Goal: Navigation & Orientation: Find specific page/section

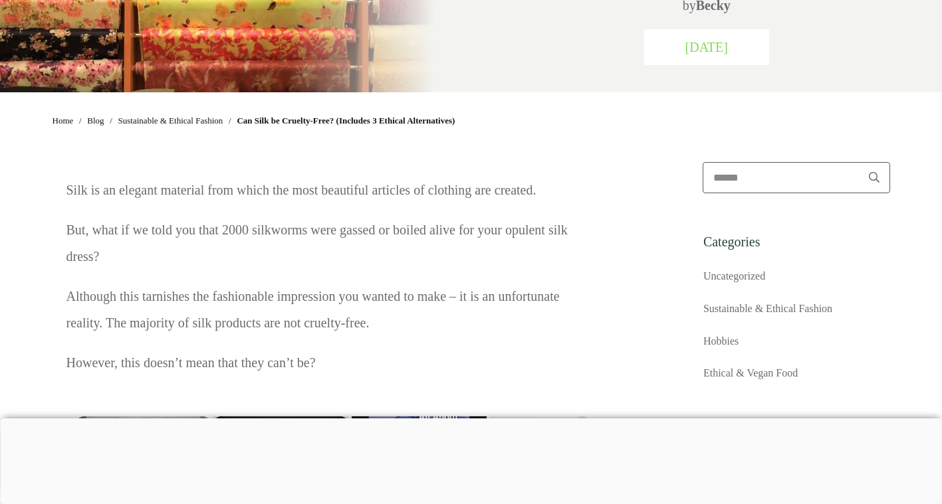
click at [332, 419] on div at bounding box center [471, 419] width 942 height 0
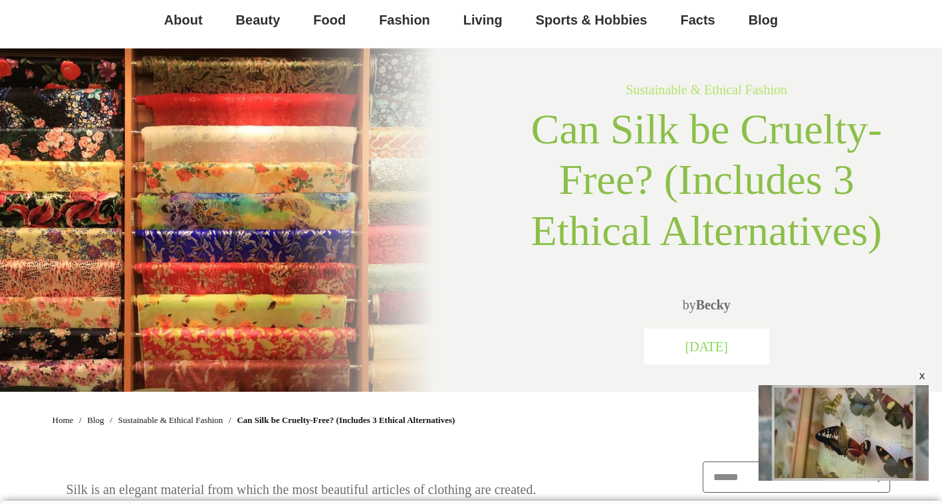
scroll to position [102, 0]
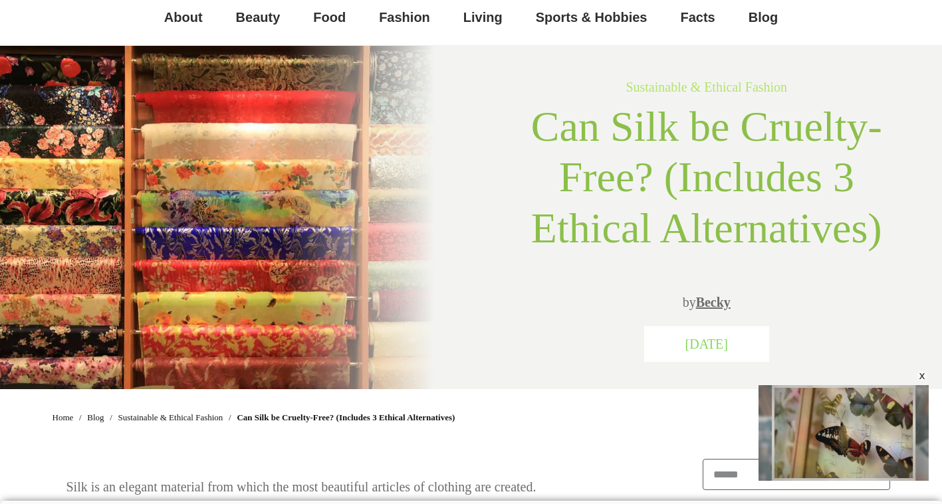
click at [706, 304] on link "Becky" at bounding box center [713, 302] width 35 height 15
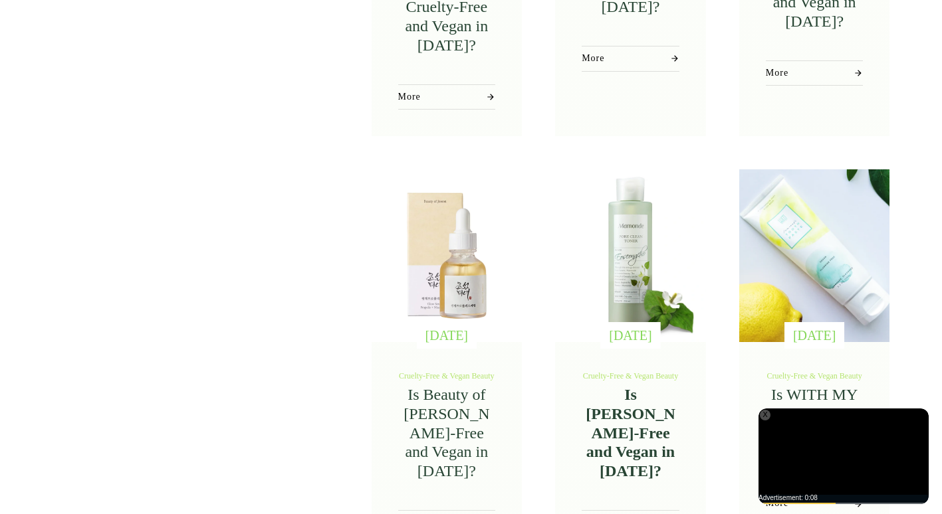
scroll to position [1002, 0]
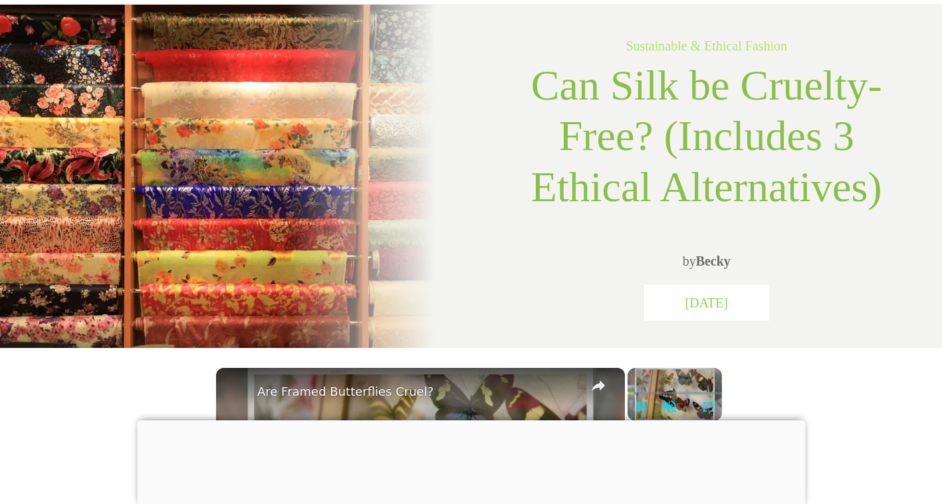
scroll to position [312, 0]
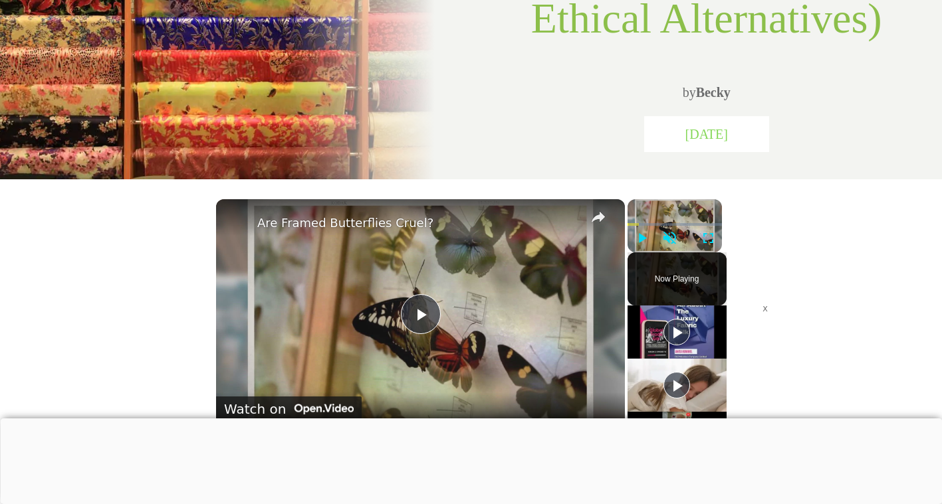
click at [326, 419] on div at bounding box center [471, 419] width 942 height 0
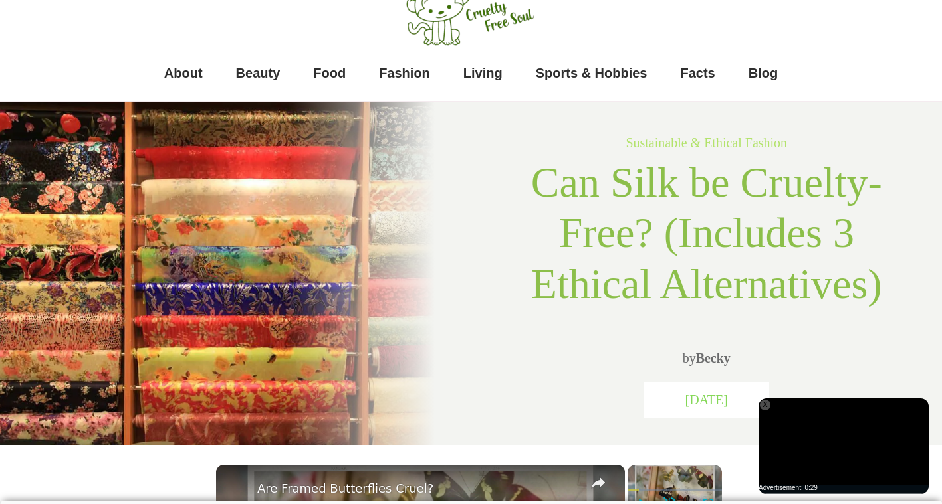
scroll to position [48, 0]
